Goal: Task Accomplishment & Management: Manage account settings

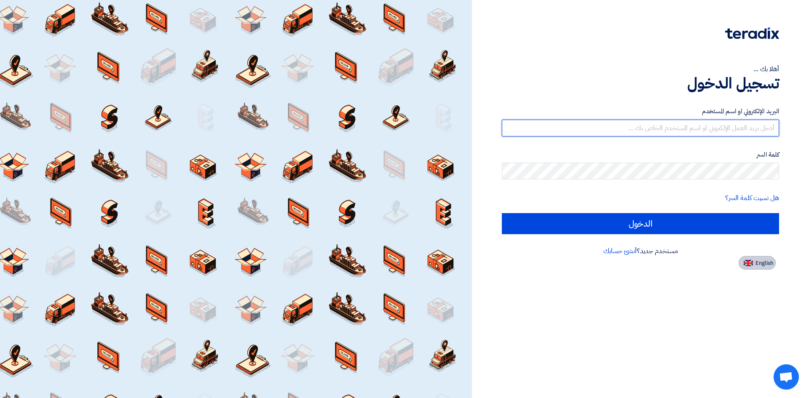
type input "[EMAIL_ADDRESS][DOMAIN_NAME]"
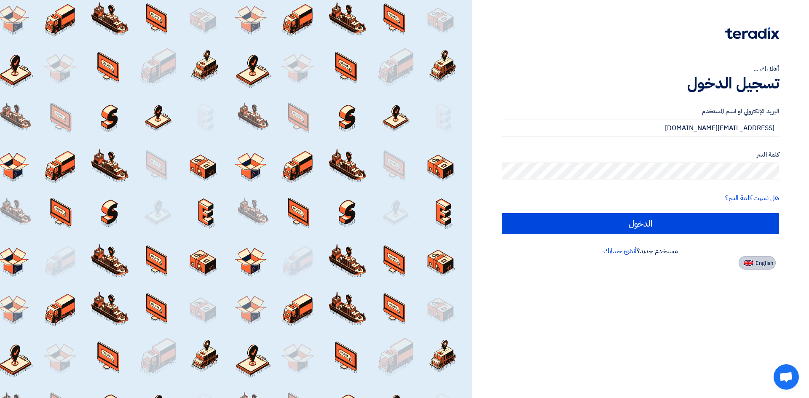
click at [757, 266] on span "English" at bounding box center [765, 263] width 18 height 6
type input "Sign in"
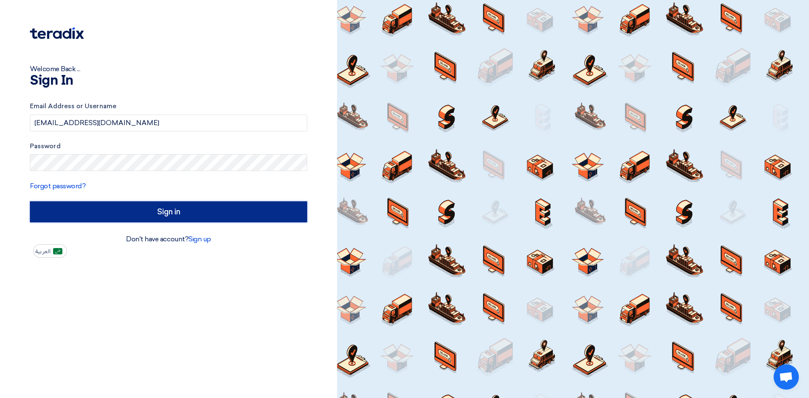
click at [170, 211] on input "Sign in" at bounding box center [168, 211] width 277 height 21
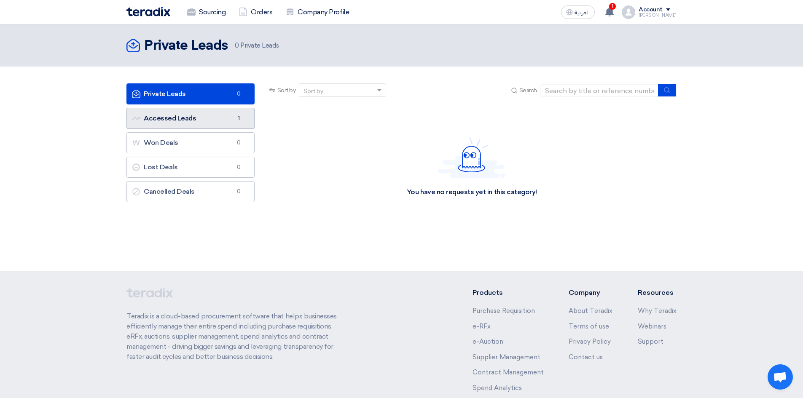
click at [164, 118] on link "Accessed Leads Accessed Leads 1" at bounding box center [190, 118] width 128 height 21
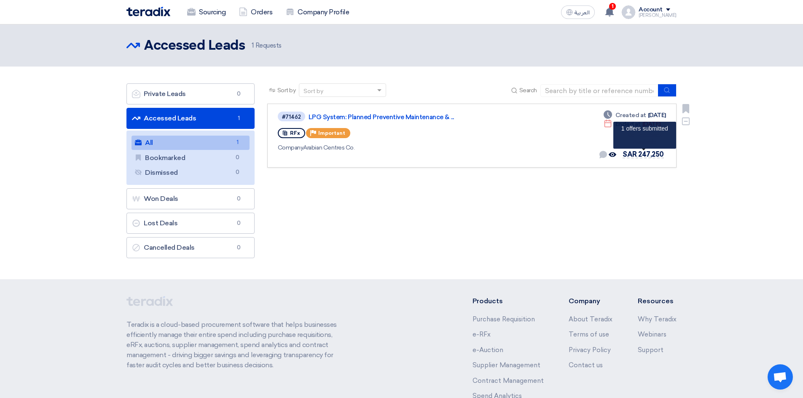
click at [636, 154] on span "SAR 247,250" at bounding box center [642, 154] width 41 height 8
click at [323, 118] on link "LPG System: Planned Preventive Maintenance & ..." at bounding box center [414, 117] width 211 height 8
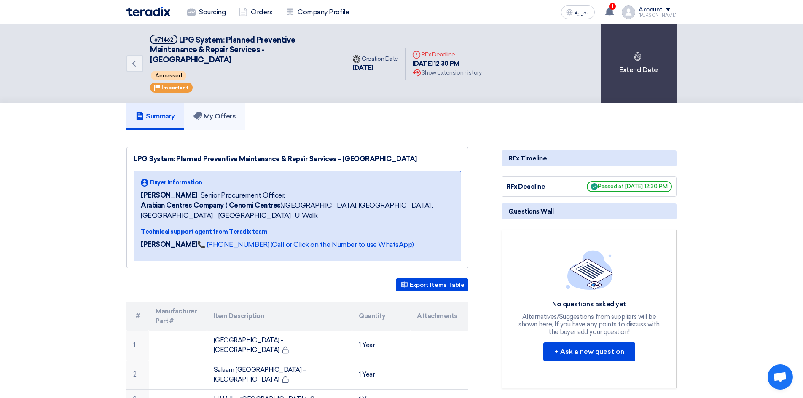
click at [223, 122] on link "My Offers" at bounding box center [214, 116] width 61 height 27
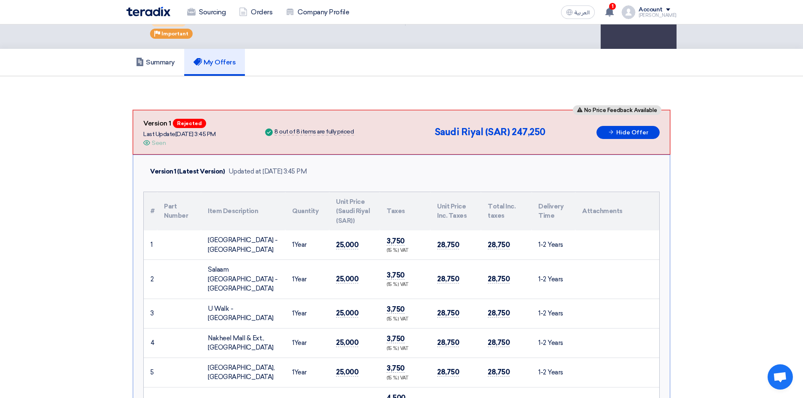
scroll to position [169, 0]
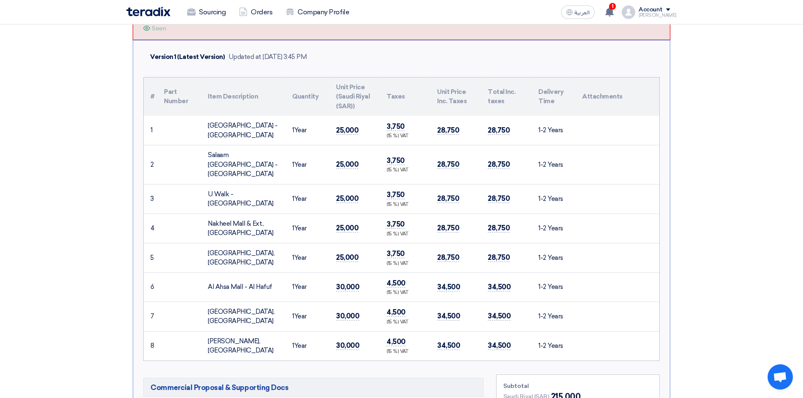
click at [755, 247] on section "No Price Feedback Available Version 1 Rejected Last Update [DATE] 3:45 PM Offer…" at bounding box center [401, 400] width 803 height 877
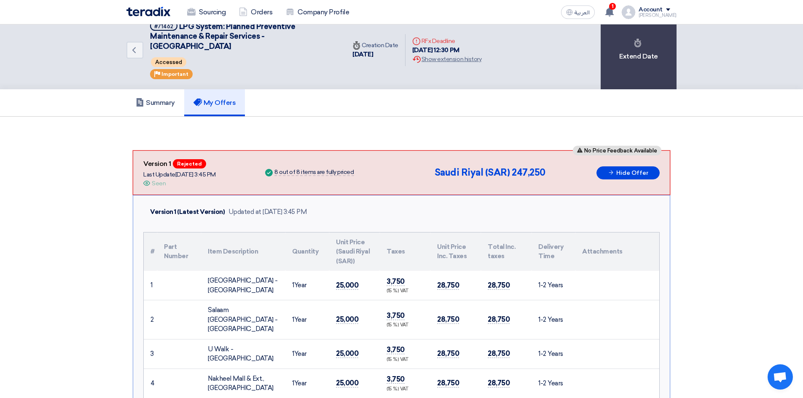
scroll to position [0, 0]
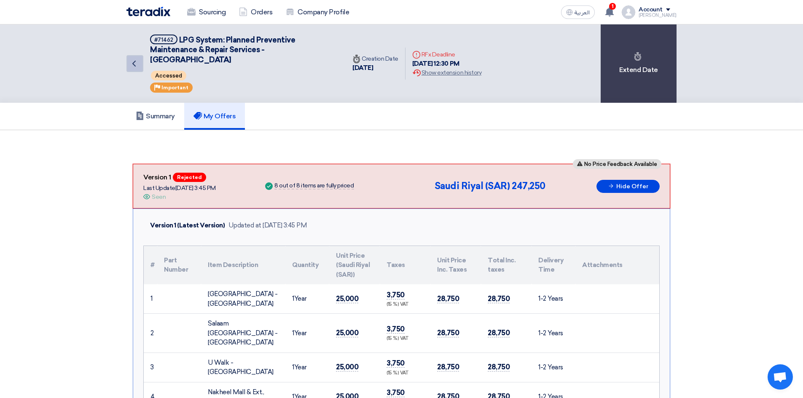
click at [136, 59] on icon "Back" at bounding box center [134, 64] width 10 height 10
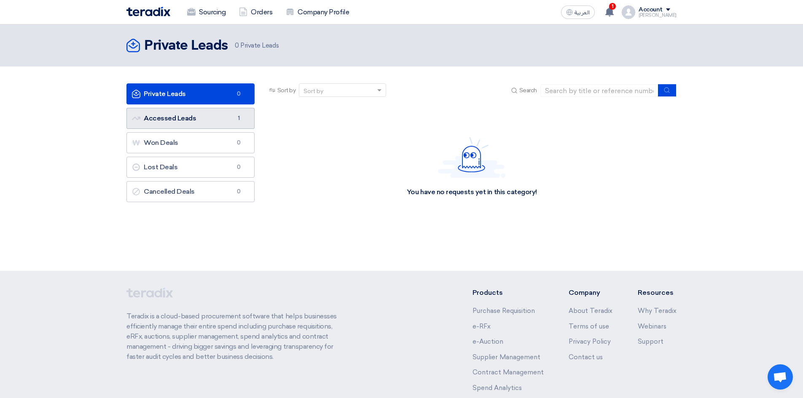
click at [204, 123] on link "Accessed Leads Accessed Leads 1" at bounding box center [190, 118] width 128 height 21
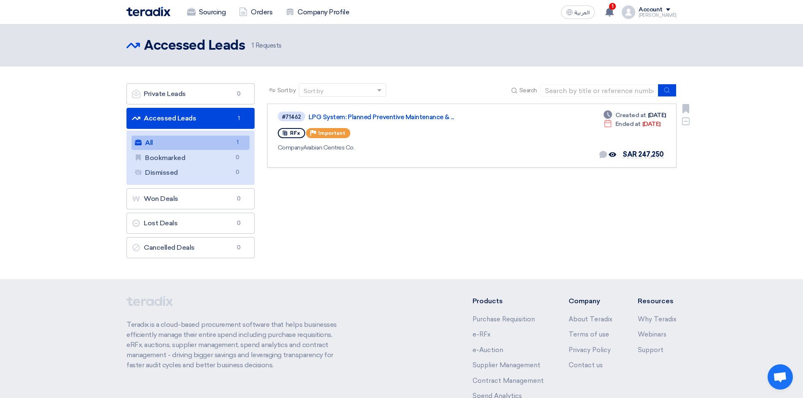
click at [300, 135] on div "RFx" at bounding box center [291, 133] width 27 height 10
click at [606, 157] on use at bounding box center [603, 155] width 8 height 8
click at [689, 122] on use at bounding box center [686, 122] width 8 height 8
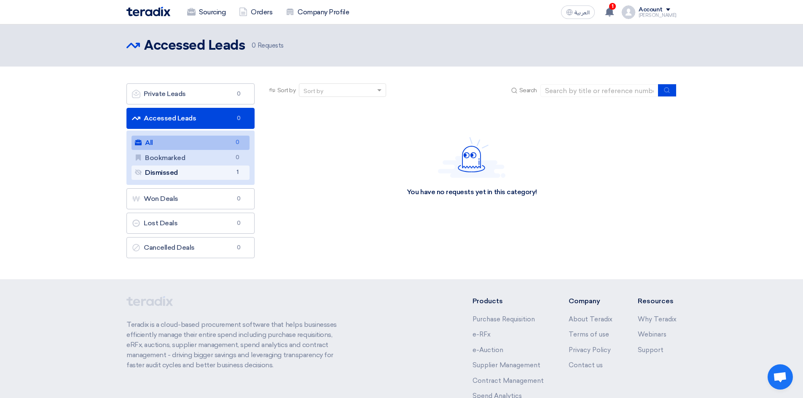
click at [194, 171] on link "Dismissed Dismissed 1" at bounding box center [190, 173] width 118 height 14
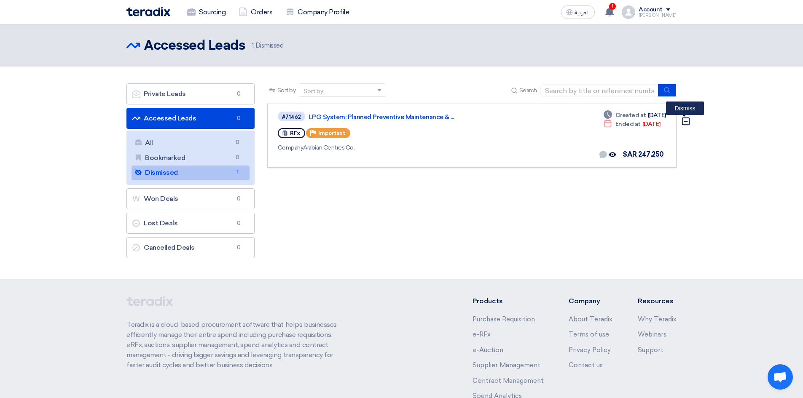
click at [688, 122] on icon "Dismiss" at bounding box center [685, 121] width 9 height 9
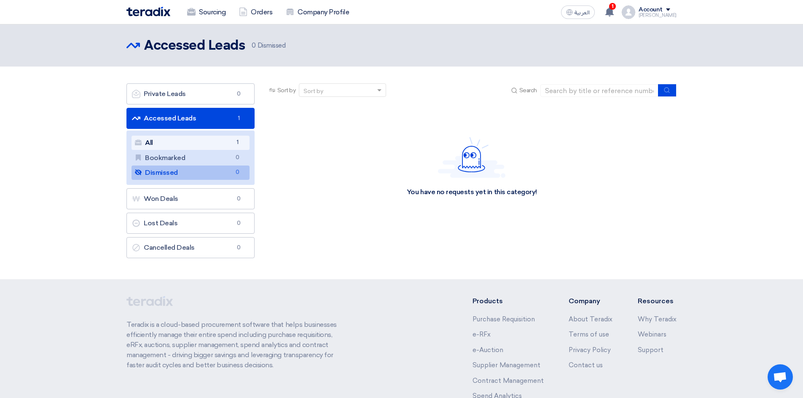
click at [209, 142] on link "All All 1" at bounding box center [190, 143] width 118 height 14
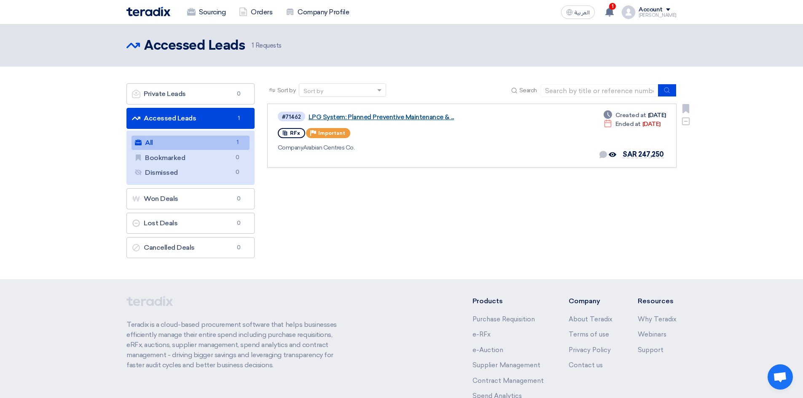
click at [337, 117] on link "LPG System: Planned Preventive Maintenance & ..." at bounding box center [414, 117] width 211 height 8
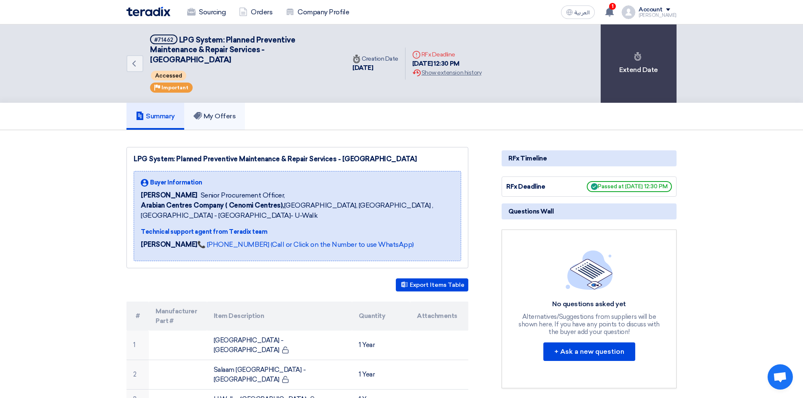
click at [214, 116] on h5 "My Offers" at bounding box center [214, 116] width 43 height 8
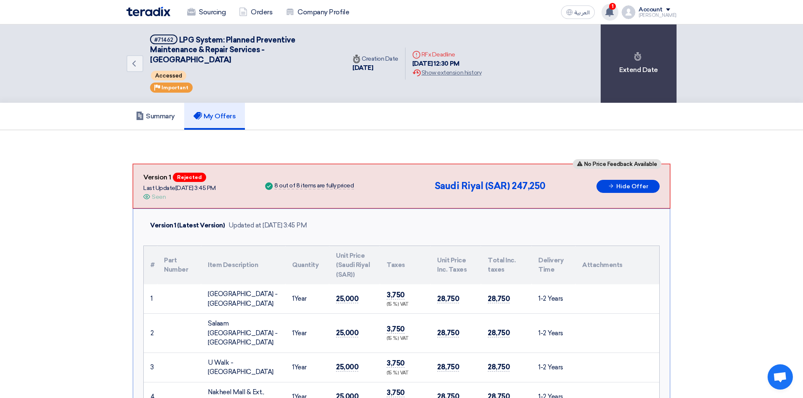
click at [613, 11] on icon at bounding box center [609, 11] width 9 height 9
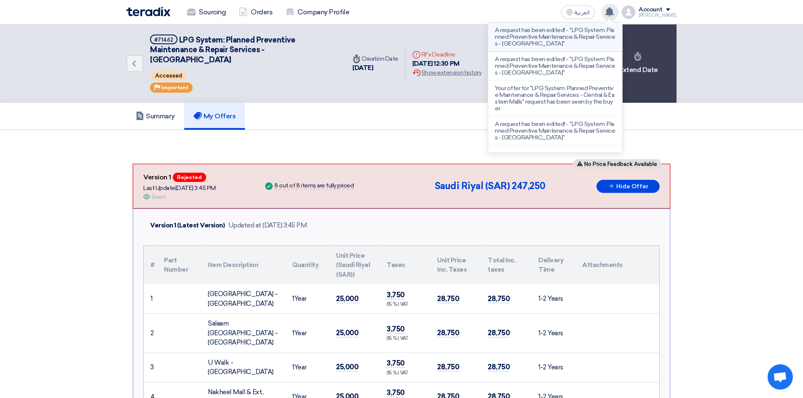
click at [563, 35] on p "A request has been edited! - "LPG System: Planned Preventive Maintenance & Repa…" at bounding box center [555, 37] width 121 height 20
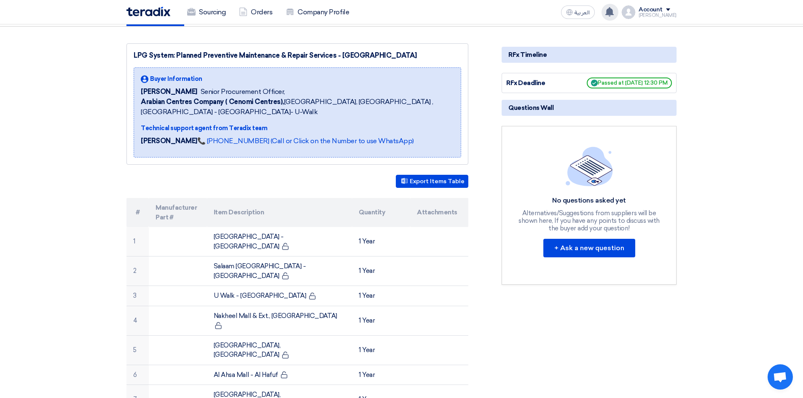
scroll to position [314, 0]
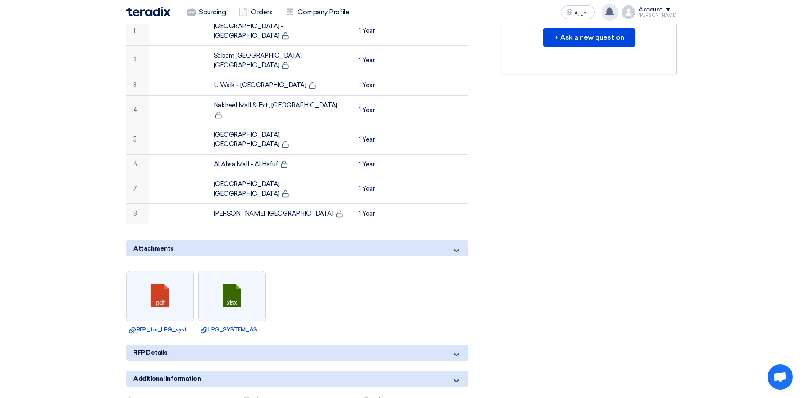
click at [454, 350] on icon at bounding box center [456, 355] width 10 height 10
